Goal: Information Seeking & Learning: Learn about a topic

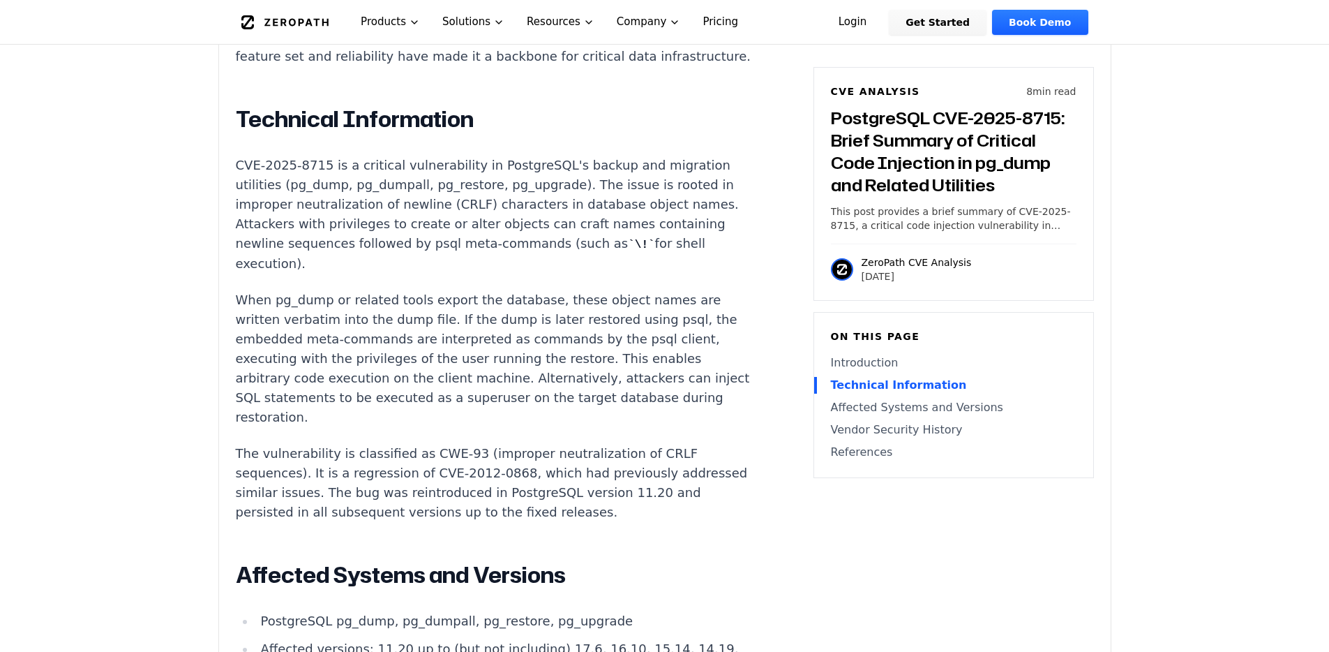
scroll to position [1175, 0]
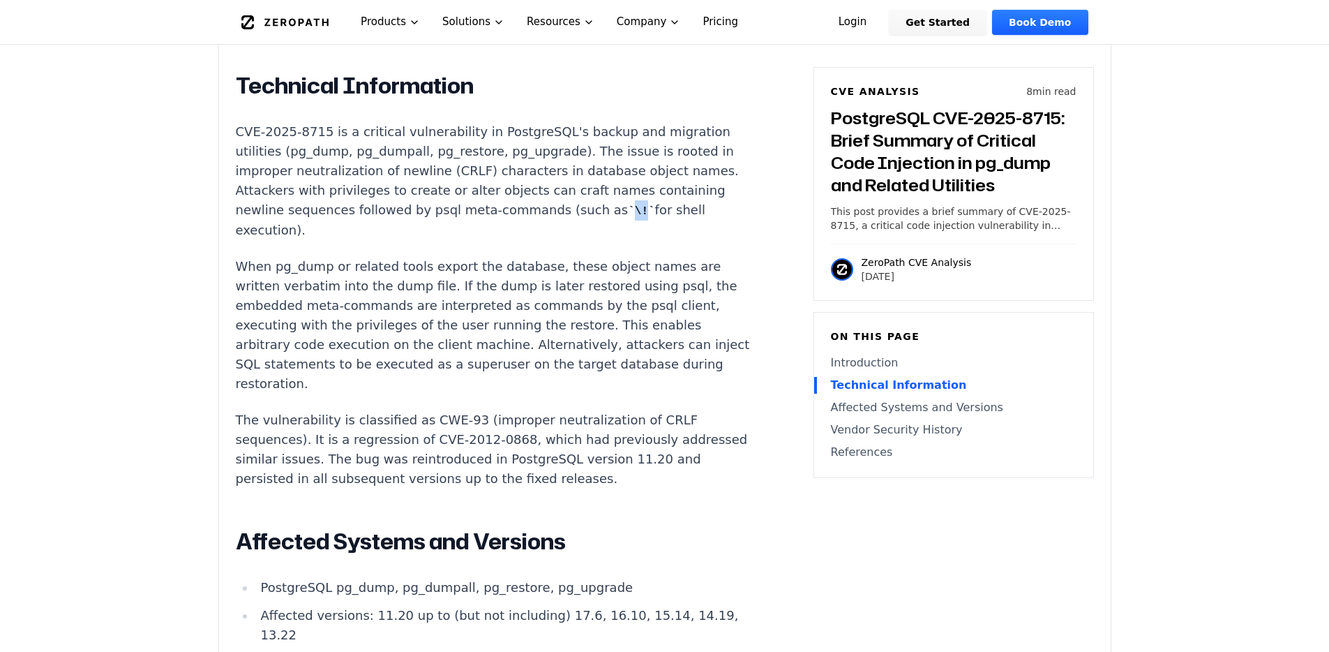
drag, startPoint x: 436, startPoint y: 168, endPoint x: 454, endPoint y: 167, distance: 18.2
click at [628, 205] on code "\!" at bounding box center [641, 211] width 27 height 13
copy code "\!"
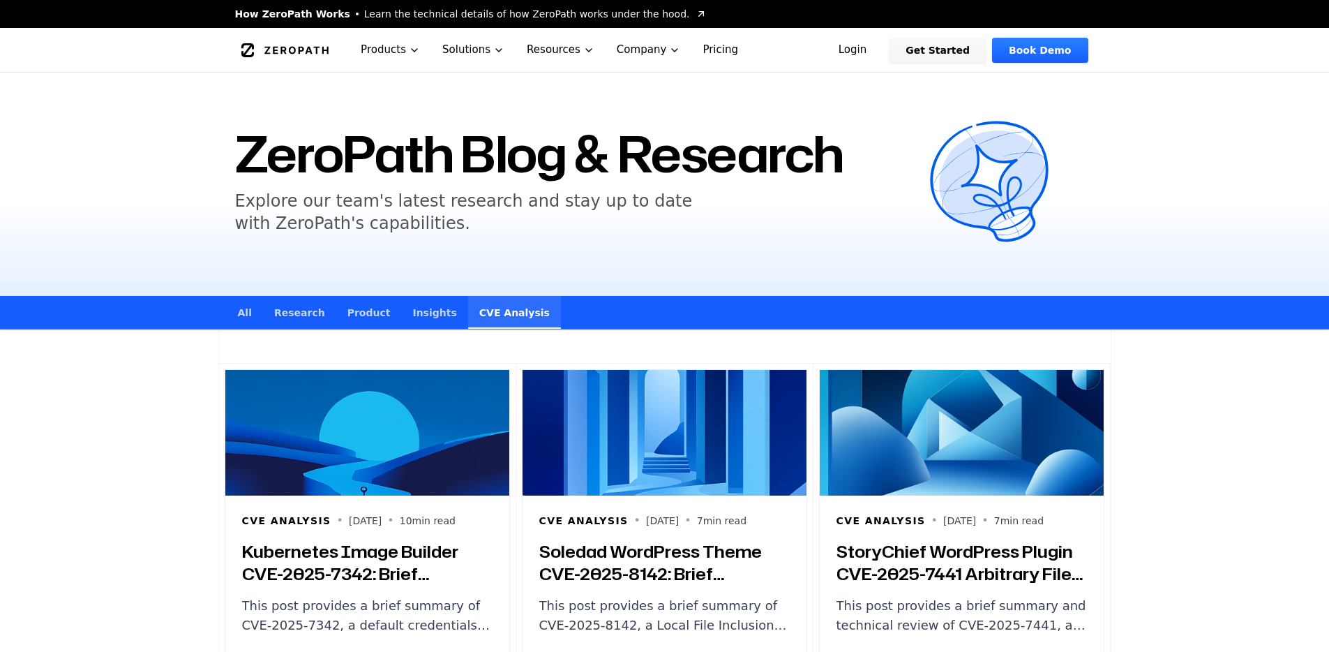
scroll to position [2530, 0]
